Goal: Task Accomplishment & Management: Use online tool/utility

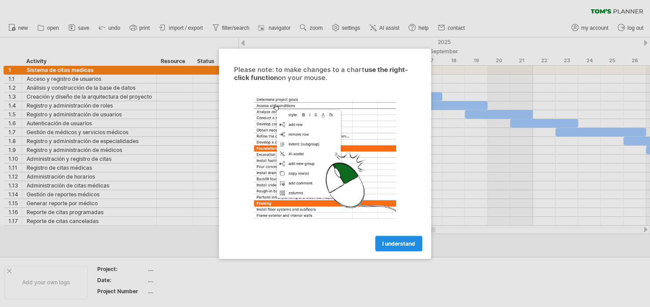
click at [397, 242] on span "I understand" at bounding box center [398, 243] width 33 height 7
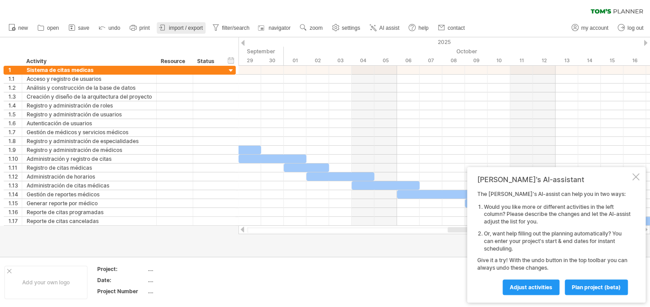
click at [189, 28] on span "import / export" at bounding box center [186, 28] width 34 height 6
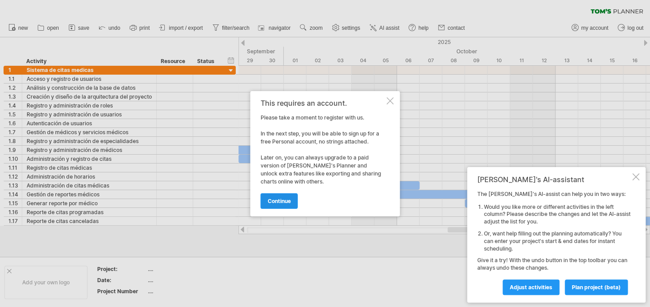
click at [276, 199] on span "continue" at bounding box center [279, 201] width 23 height 7
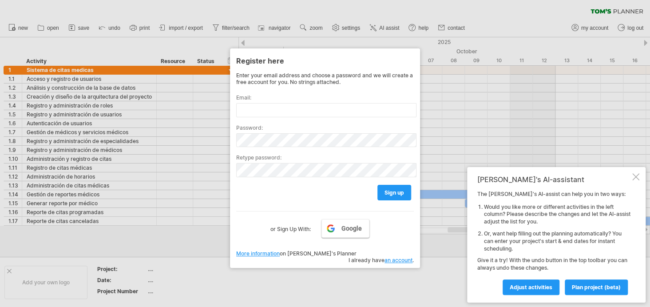
click at [340, 233] on link "Google" at bounding box center [346, 228] width 48 height 19
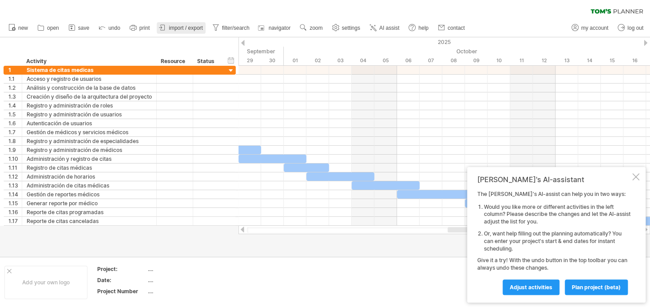
click at [179, 28] on span "import / export" at bounding box center [186, 28] width 34 height 6
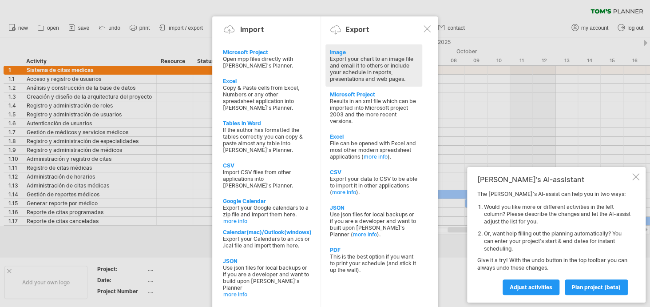
click at [368, 65] on div "Export your chart to an image file and email it to others or include your sched…" at bounding box center [374, 69] width 88 height 27
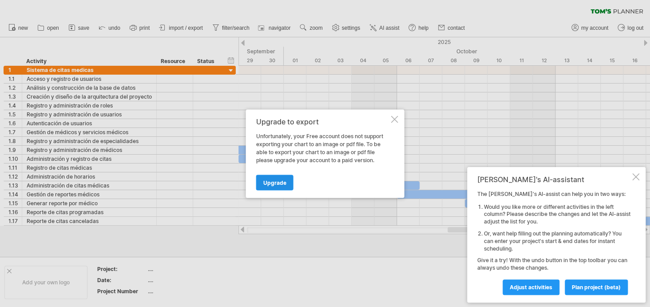
click at [274, 186] on link "Upgrade" at bounding box center [274, 183] width 37 height 16
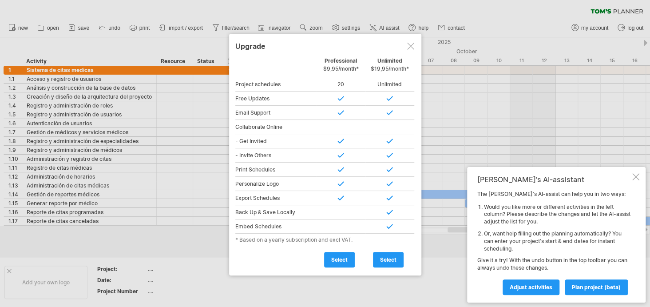
click at [408, 44] on div at bounding box center [410, 46] width 7 height 7
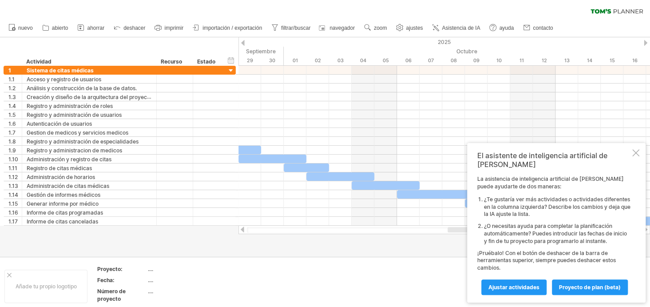
click at [231, 13] on div "borrar filtro volver a aplicar el filtro" at bounding box center [325, 9] width 650 height 19
click at [163, 29] on icon at bounding box center [158, 27] width 9 height 9
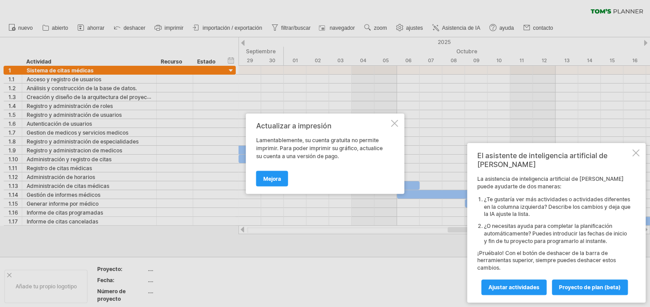
click at [393, 125] on div at bounding box center [394, 122] width 7 height 7
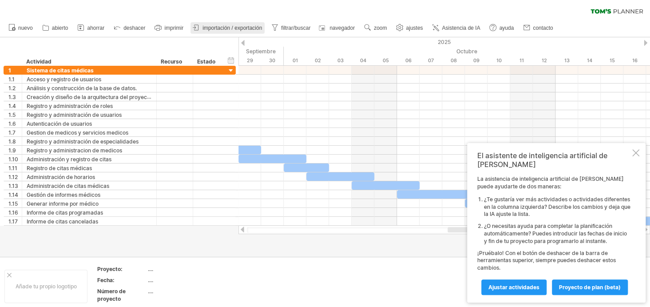
click at [246, 27] on font "importación / exportación" at bounding box center [233, 28] width 60 height 6
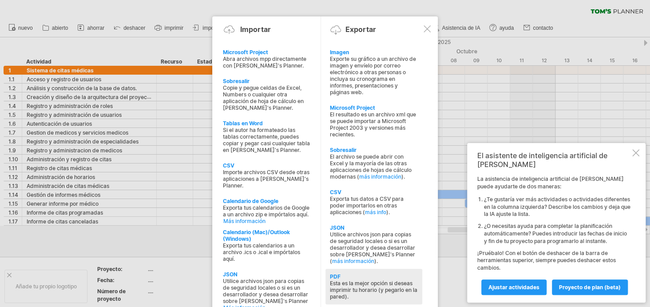
click at [374, 282] on font "Esta es la mejor opción si deseas imprimir tu horario (y pegarlo en la pared)." at bounding box center [373, 290] width 87 height 20
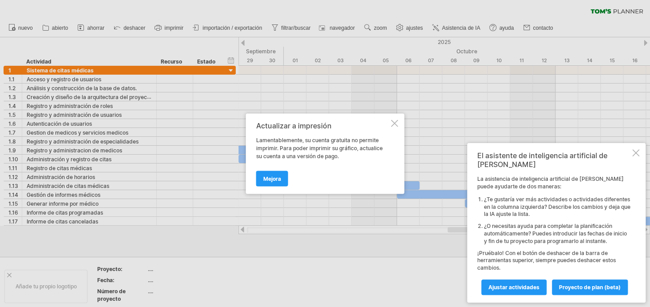
click at [395, 120] on div at bounding box center [394, 122] width 7 height 7
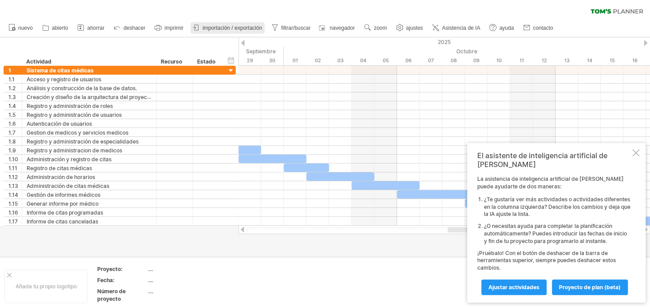
click at [245, 23] on link "importación / exportación" at bounding box center [228, 28] width 74 height 12
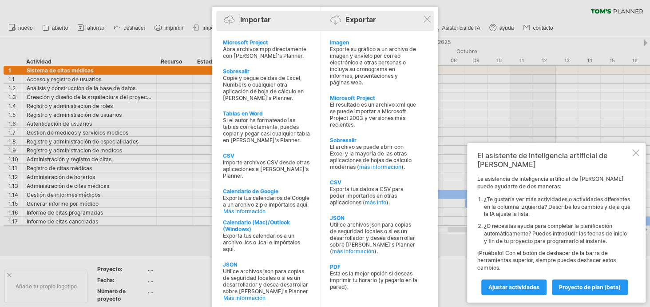
click at [432, 22] on div "Importar Exportar" at bounding box center [325, 21] width 213 height 20
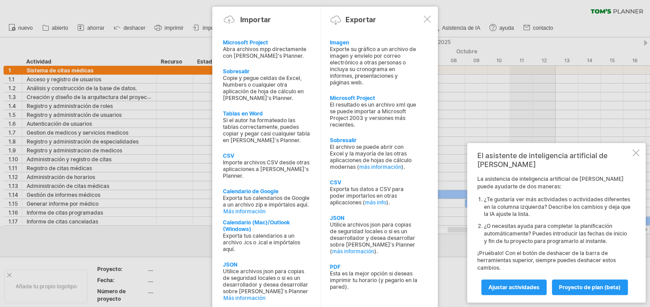
click at [424, 22] on div at bounding box center [427, 19] width 7 height 7
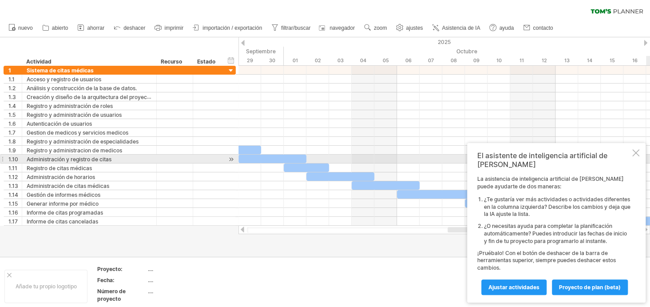
click at [636, 156] on div at bounding box center [635, 152] width 7 height 7
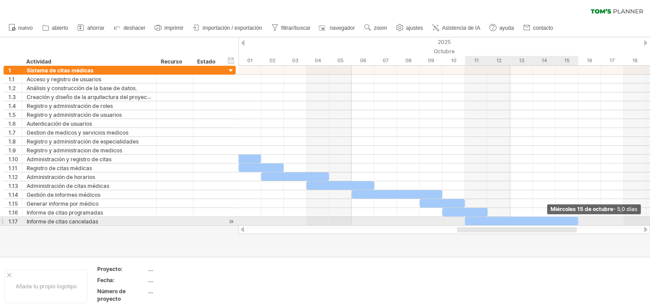
drag, startPoint x: 622, startPoint y: 219, endPoint x: 571, endPoint y: 217, distance: 50.7
click at [571, 217] on div at bounding box center [521, 221] width 113 height 8
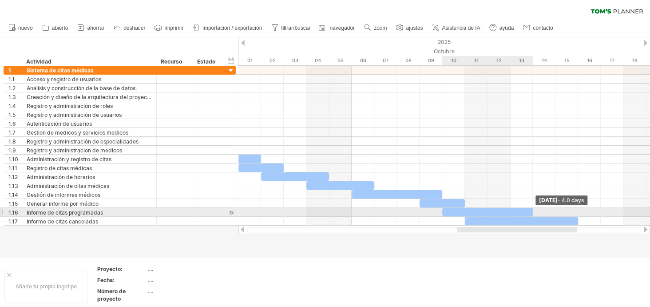
drag, startPoint x: 487, startPoint y: 211, endPoint x: 531, endPoint y: 211, distance: 44.4
click at [531, 211] on span at bounding box center [533, 212] width 4 height 8
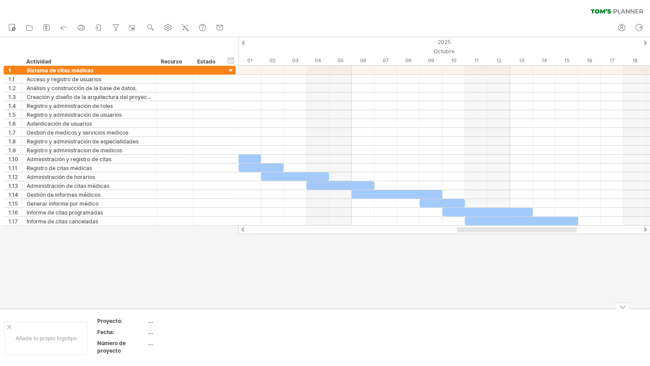
drag, startPoint x: 320, startPoint y: 311, endPoint x: 322, endPoint y: 329, distance: 18.3
click at [322, 306] on div "Añade tu propio logotipo Proyecto: .... Fecha: .... Número de proyecto ...." at bounding box center [325, 338] width 650 height 58
click at [622, 306] on div "Añade tu propio logotipo Proyecto: .... Fecha: .... Número de proyecto ...." at bounding box center [325, 338] width 650 height 58
click at [622, 306] on div at bounding box center [622, 305] width 15 height 7
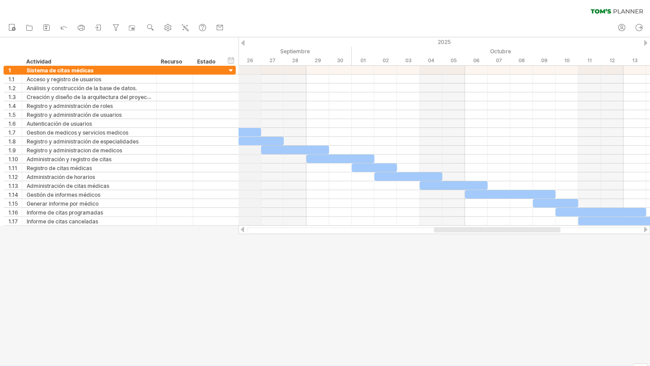
click at [241, 42] on div at bounding box center [243, 43] width 4 height 6
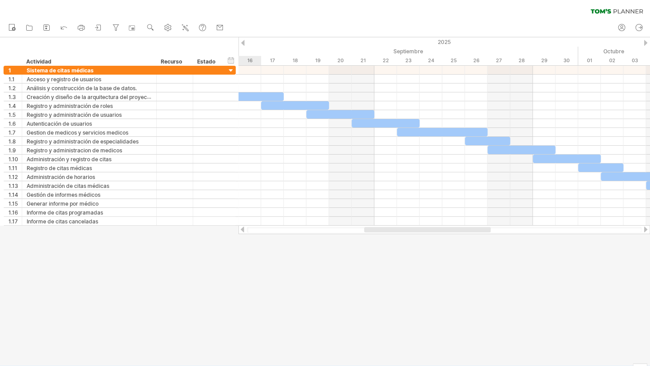
click at [241, 42] on div at bounding box center [243, 43] width 4 height 6
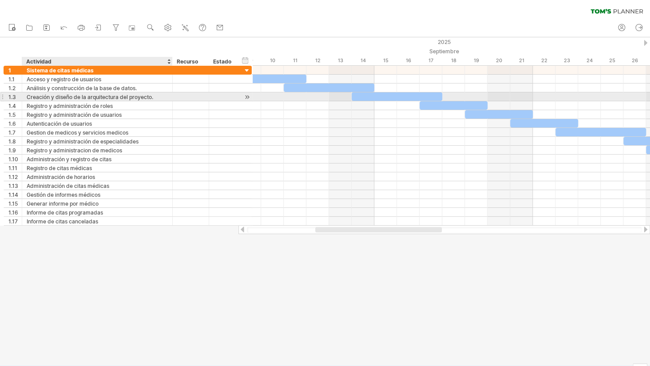
drag, startPoint x: 155, startPoint y: 98, endPoint x: 171, endPoint y: 99, distance: 16.0
click at [171, 99] on div at bounding box center [171, 96] width 4 height 9
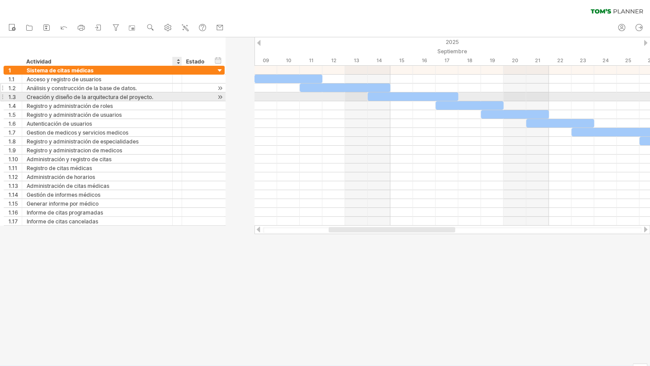
drag, startPoint x: 207, startPoint y: 95, endPoint x: 172, endPoint y: 91, distance: 34.9
click at [172, 91] on div "**********" at bounding box center [114, 146] width 221 height 160
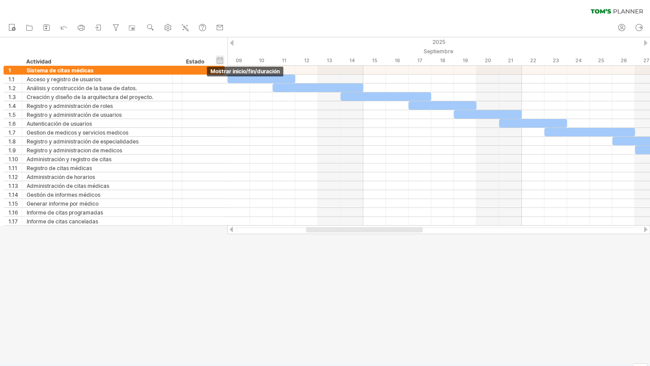
click at [219, 61] on div "ocultar inicio/fin/duración mostrar inicio/fin/duración" at bounding box center [220, 60] width 8 height 9
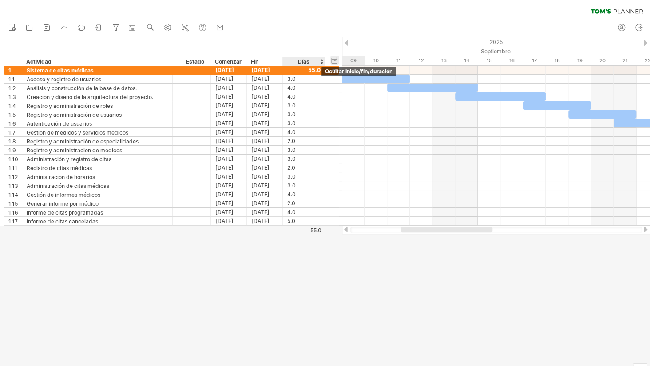
click at [337, 61] on div "ocultar inicio/fin/duración mostrar inicio/fin/duración" at bounding box center [334, 60] width 8 height 9
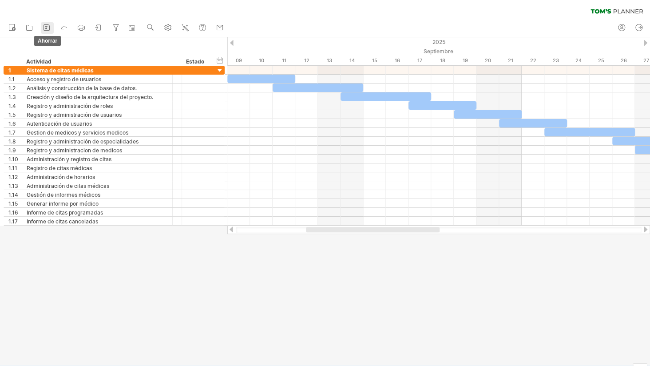
click at [48, 26] on icon at bounding box center [46, 27] width 9 height 9
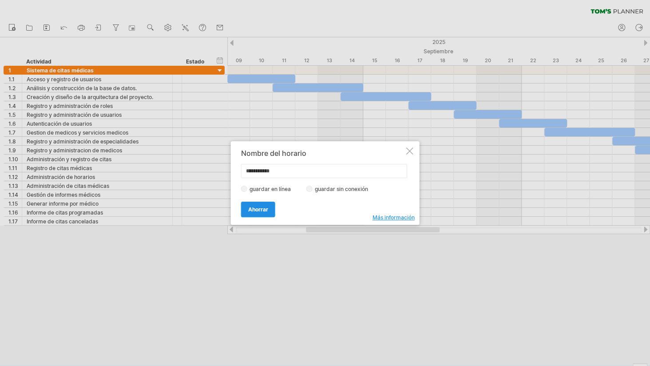
click at [266, 202] on link "Ahorrar" at bounding box center [258, 210] width 34 height 16
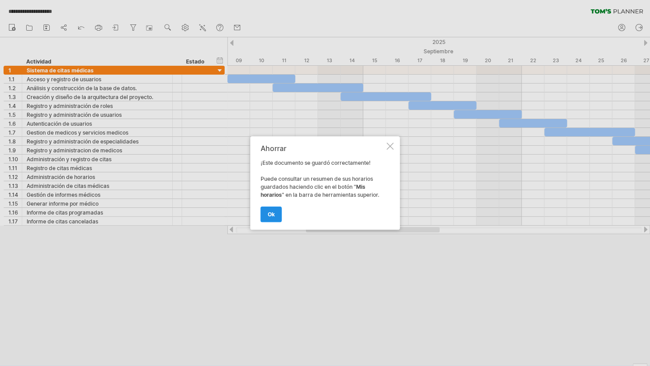
click at [268, 217] on font "OK" at bounding box center [271, 214] width 7 height 7
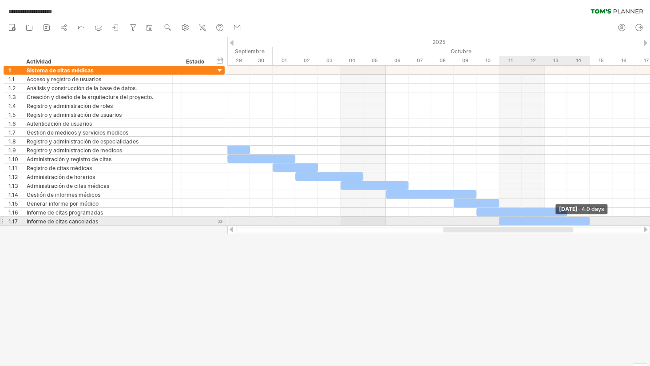
drag, startPoint x: 611, startPoint y: 219, endPoint x: 587, endPoint y: 218, distance: 24.0
click at [587, 218] on div at bounding box center [544, 221] width 91 height 8
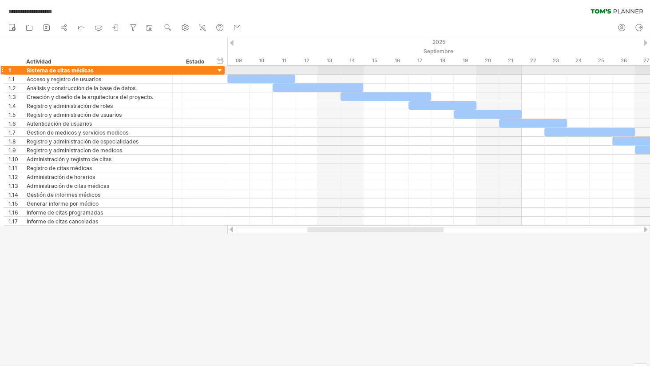
click at [221, 69] on div at bounding box center [220, 71] width 8 height 8
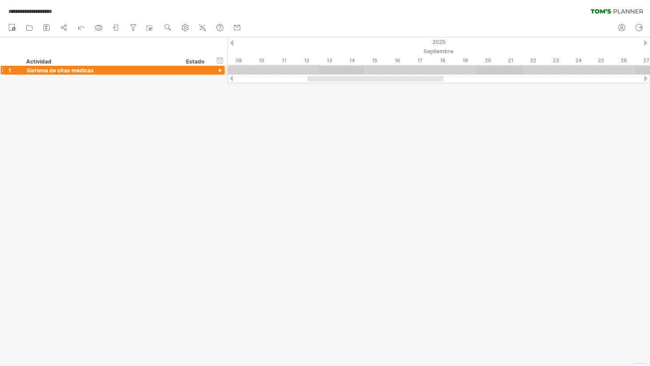
click at [221, 69] on div at bounding box center [220, 71] width 8 height 8
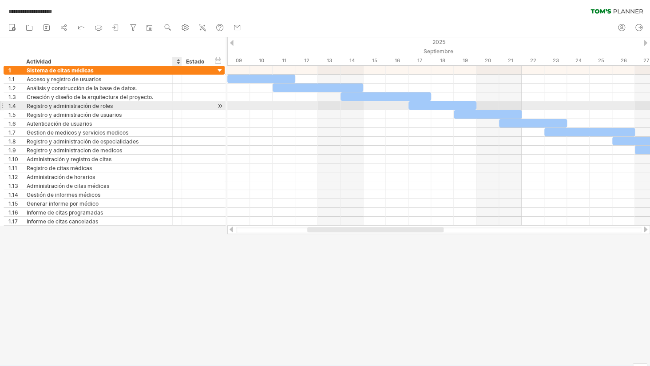
drag, startPoint x: 179, startPoint y: 110, endPoint x: 155, endPoint y: 106, distance: 23.4
click at [155, 106] on div "**********" at bounding box center [114, 146] width 221 height 160
